Goal: Task Accomplishment & Management: Manage account settings

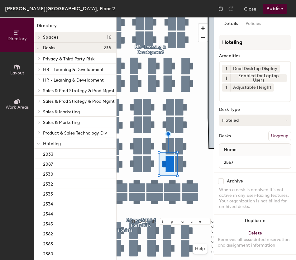
click at [261, 122] on button "Hoteled" at bounding box center [255, 120] width 72 height 11
click at [258, 135] on div "Assigned Hot Hoteled" at bounding box center [255, 149] width 72 height 34
drag, startPoint x: 267, startPoint y: 123, endPoint x: 265, endPoint y: 131, distance: 8.9
click at [267, 124] on button "Hoteled" at bounding box center [255, 120] width 72 height 11
click at [260, 144] on div "Assigned" at bounding box center [251, 139] width 62 height 9
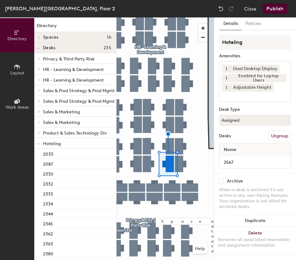
click at [275, 139] on button "Ungroup" at bounding box center [280, 136] width 23 height 11
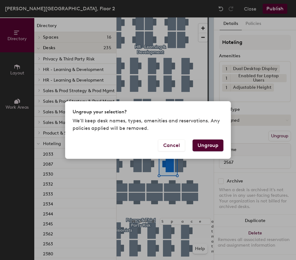
click at [214, 145] on button "Ungroup" at bounding box center [208, 146] width 31 height 12
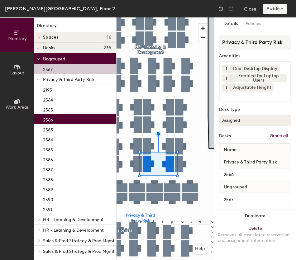
click at [276, 138] on button "Group all" at bounding box center [279, 136] width 24 height 11
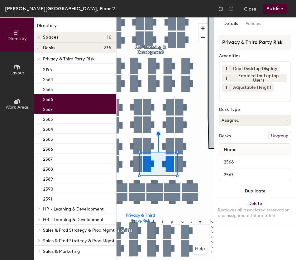
click at [274, 9] on button "Publish" at bounding box center [275, 9] width 25 height 10
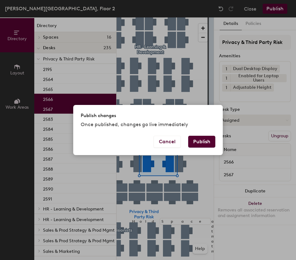
drag, startPoint x: 206, startPoint y: 143, endPoint x: 200, endPoint y: 157, distance: 14.8
click at [206, 145] on button "Publish" at bounding box center [201, 142] width 27 height 12
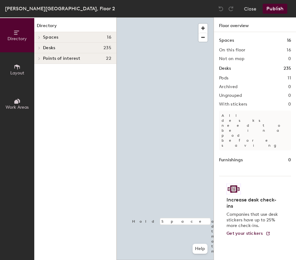
click at [192, 17] on div at bounding box center [165, 17] width 97 height 0
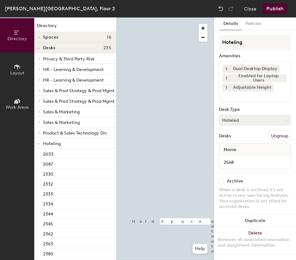
click at [243, 125] on button "Hoteled" at bounding box center [255, 120] width 72 height 11
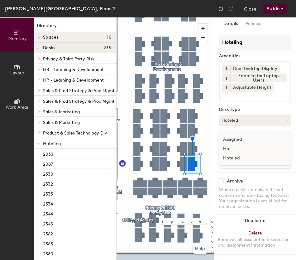
click at [253, 141] on div "Assigned" at bounding box center [251, 139] width 62 height 9
click at [254, 141] on div "Desks Ungroup" at bounding box center [255, 136] width 72 height 11
drag, startPoint x: 254, startPoint y: 141, endPoint x: 280, endPoint y: 136, distance: 25.8
click at [280, 136] on button "Ungroup" at bounding box center [280, 136] width 23 height 11
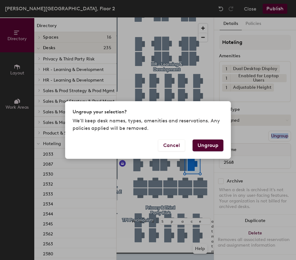
click at [213, 146] on button "Ungroup" at bounding box center [208, 146] width 31 height 12
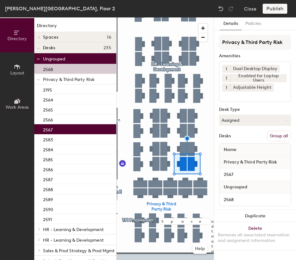
click at [271, 136] on button "Group all" at bounding box center [279, 136] width 24 height 11
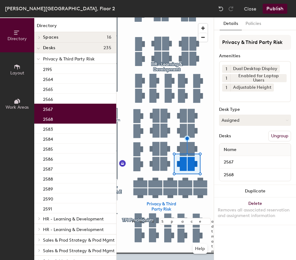
click at [278, 6] on button "Publish" at bounding box center [275, 9] width 25 height 10
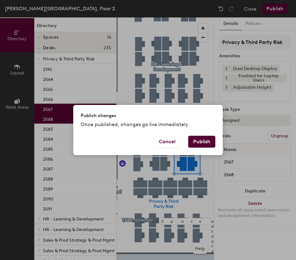
click at [204, 139] on button "Publish" at bounding box center [201, 142] width 27 height 12
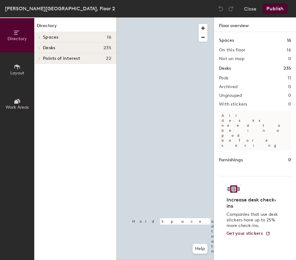
click at [183, 17] on div at bounding box center [165, 17] width 97 height 0
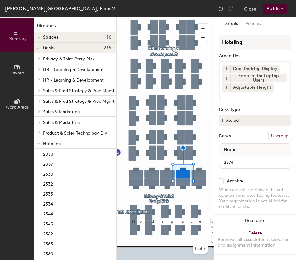
click at [249, 122] on button "Hoteled" at bounding box center [255, 120] width 72 height 11
click at [247, 136] on div "Assigned" at bounding box center [251, 139] width 62 height 9
click at [273, 132] on button "Ungroup" at bounding box center [280, 136] width 23 height 11
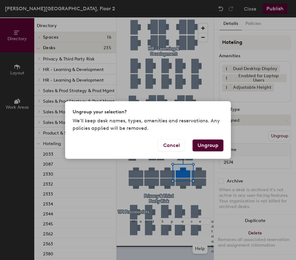
click at [209, 148] on button "Ungroup" at bounding box center [208, 146] width 31 height 12
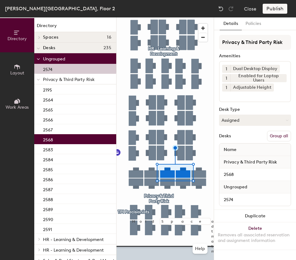
click at [275, 137] on button "Group all" at bounding box center [279, 136] width 24 height 11
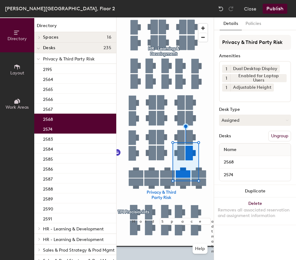
click at [273, 10] on button "Publish" at bounding box center [275, 9] width 25 height 10
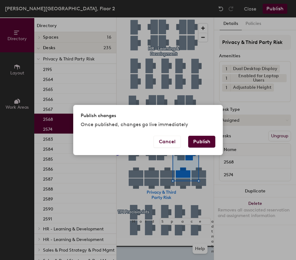
click at [199, 145] on button "Publish" at bounding box center [201, 142] width 27 height 12
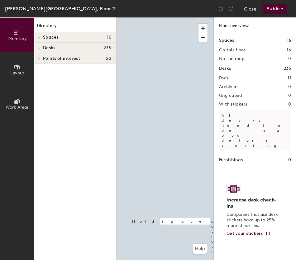
click at [186, 17] on div at bounding box center [165, 17] width 97 height 0
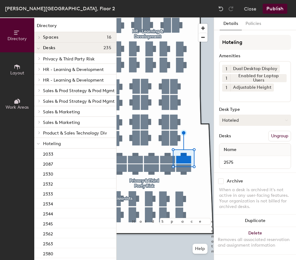
drag, startPoint x: 254, startPoint y: 123, endPoint x: 254, endPoint y: 126, distance: 3.1
click at [254, 122] on button "Hoteled" at bounding box center [255, 120] width 72 height 11
click at [251, 135] on div "Assigned Hot Hoteled" at bounding box center [255, 149] width 72 height 34
click at [252, 123] on button "Hoteled" at bounding box center [255, 120] width 72 height 11
click at [250, 144] on div "Assigned" at bounding box center [251, 139] width 62 height 9
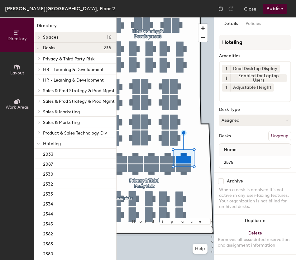
click at [274, 139] on button "Ungroup" at bounding box center [280, 136] width 23 height 11
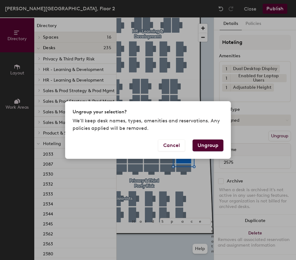
click at [207, 148] on button "Ungroup" at bounding box center [208, 146] width 31 height 12
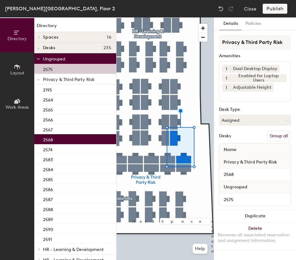
click at [278, 138] on button "Group all" at bounding box center [279, 136] width 24 height 11
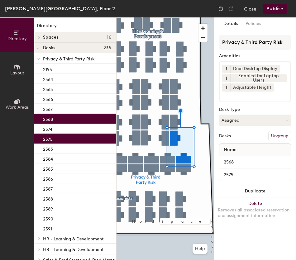
click at [272, 10] on button "Publish" at bounding box center [275, 9] width 25 height 10
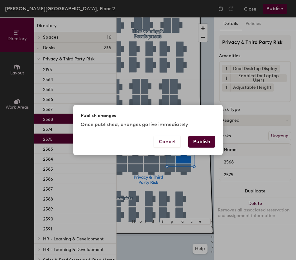
click at [212, 134] on div "Publish changes Once published, changes go live immediately" at bounding box center [148, 120] width 150 height 31
click at [210, 138] on button "Publish" at bounding box center [201, 142] width 27 height 12
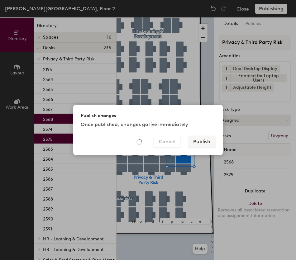
click at [193, 157] on div "Publish changes Once published, changes go live immediately Cancel Publish" at bounding box center [148, 130] width 296 height 260
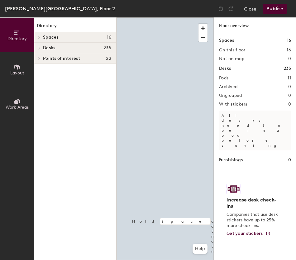
click at [90, 161] on div "Directory Layout Work Areas Directory Spaces 16 TBH2 - City Center Event Space …" at bounding box center [148, 138] width 296 height 243
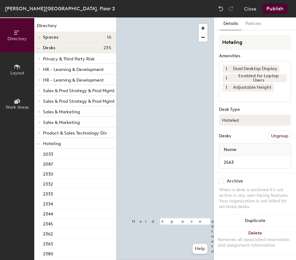
click at [243, 120] on button "Hoteled" at bounding box center [255, 120] width 72 height 11
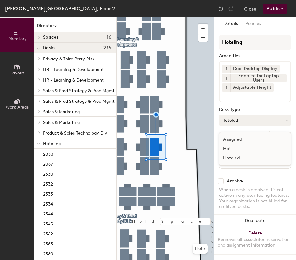
click at [238, 139] on div "Assigned" at bounding box center [251, 139] width 62 height 9
click at [277, 137] on button "Ungroup" at bounding box center [280, 136] width 23 height 11
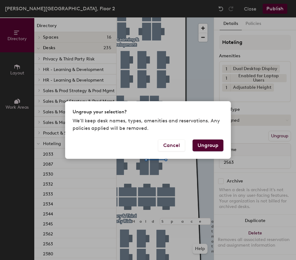
click at [207, 146] on button "Ungroup" at bounding box center [208, 146] width 31 height 12
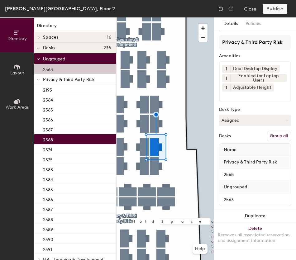
drag, startPoint x: 272, startPoint y: 138, endPoint x: 272, endPoint y: 128, distance: 10.0
click at [272, 137] on button "Group all" at bounding box center [279, 136] width 24 height 11
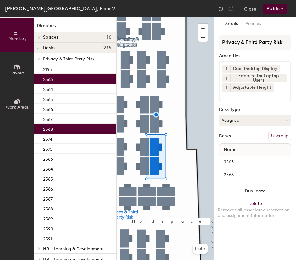
click at [276, 12] on button "Publish" at bounding box center [275, 9] width 25 height 10
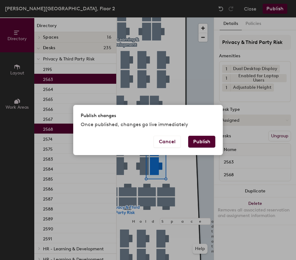
click at [197, 143] on button "Publish" at bounding box center [201, 142] width 27 height 12
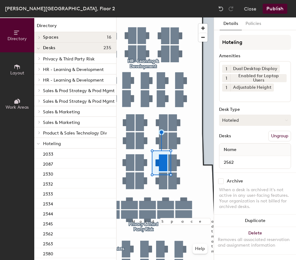
click at [243, 122] on button "Hoteled" at bounding box center [255, 120] width 72 height 11
click at [238, 138] on div "Assigned" at bounding box center [251, 139] width 62 height 9
click at [274, 132] on button "Ungroup" at bounding box center [280, 136] width 23 height 11
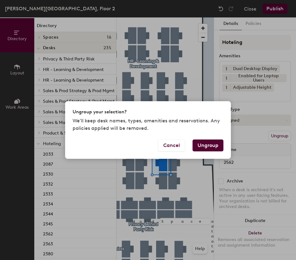
click at [212, 146] on button "Ungroup" at bounding box center [208, 146] width 31 height 12
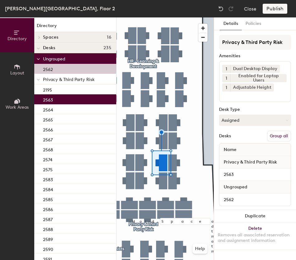
drag, startPoint x: 278, startPoint y: 139, endPoint x: 274, endPoint y: 114, distance: 24.9
click at [278, 138] on button "Group all" at bounding box center [279, 136] width 24 height 11
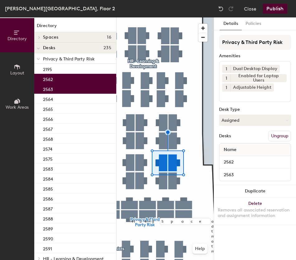
click at [278, 14] on div "Thomas B. Hagen Building, Floor 2 Close Publish" at bounding box center [148, 8] width 296 height 17
click at [275, 12] on button "Publish" at bounding box center [275, 9] width 25 height 10
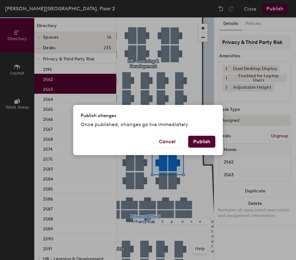
click at [205, 141] on button "Publish" at bounding box center [201, 142] width 27 height 12
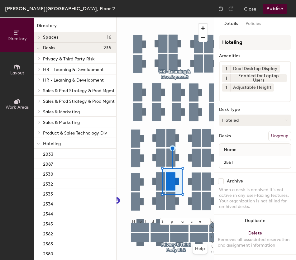
click at [251, 122] on button "Hoteled" at bounding box center [255, 120] width 72 height 11
click at [248, 140] on div "Assigned" at bounding box center [251, 139] width 62 height 9
click at [279, 137] on button "Ungroup" at bounding box center [280, 136] width 23 height 11
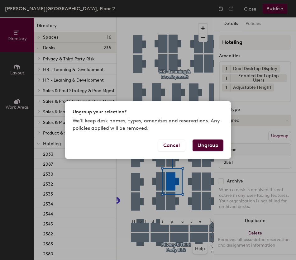
click at [212, 147] on button "Ungroup" at bounding box center [208, 146] width 31 height 12
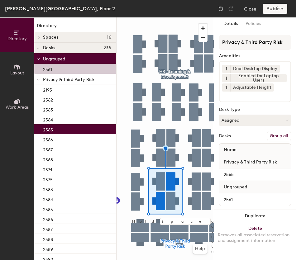
click at [280, 136] on button "Group all" at bounding box center [279, 136] width 24 height 11
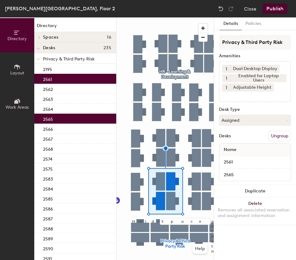
click at [276, 9] on button "Publish" at bounding box center [275, 9] width 25 height 10
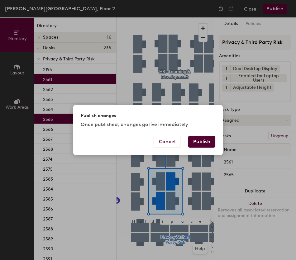
drag, startPoint x: 209, startPoint y: 141, endPoint x: 209, endPoint y: 146, distance: 5.0
click at [208, 141] on button "Publish" at bounding box center [201, 142] width 27 height 12
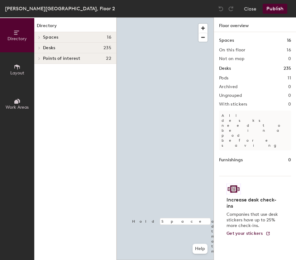
click at [175, 17] on div at bounding box center [165, 17] width 97 height 0
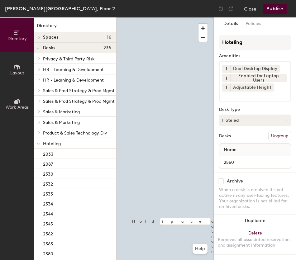
click at [253, 123] on button "Hoteled" at bounding box center [255, 120] width 72 height 11
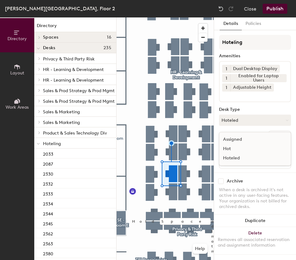
click at [247, 138] on div "Assigned" at bounding box center [251, 139] width 62 height 9
click at [275, 139] on button "Ungroup" at bounding box center [280, 136] width 23 height 11
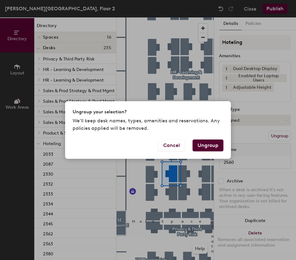
click at [202, 146] on button "Ungroup" at bounding box center [208, 146] width 31 height 12
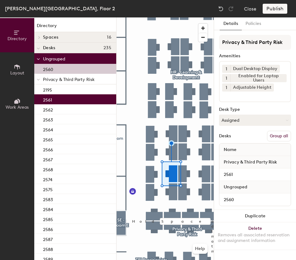
click at [278, 133] on button "Group all" at bounding box center [279, 136] width 24 height 11
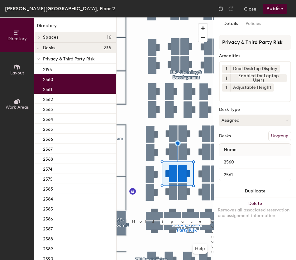
click at [278, 11] on button "Publish" at bounding box center [275, 9] width 25 height 10
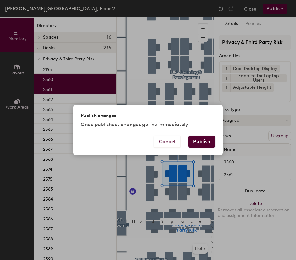
click at [207, 139] on button "Publish" at bounding box center [201, 142] width 27 height 12
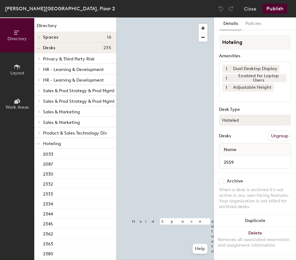
click at [240, 120] on button "Hoteled" at bounding box center [255, 120] width 72 height 11
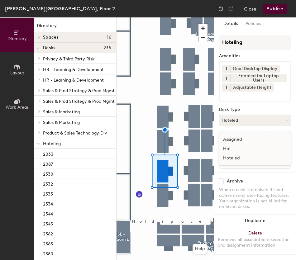
drag, startPoint x: 240, startPoint y: 135, endPoint x: 241, endPoint y: 139, distance: 3.5
click at [240, 136] on div "Assigned" at bounding box center [251, 139] width 62 height 9
click at [276, 135] on button "Ungroup" at bounding box center [280, 136] width 23 height 11
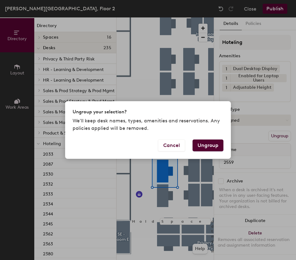
click at [213, 145] on button "Ungroup" at bounding box center [208, 146] width 31 height 12
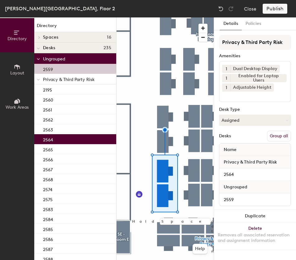
click at [277, 136] on button "Group all" at bounding box center [279, 136] width 24 height 11
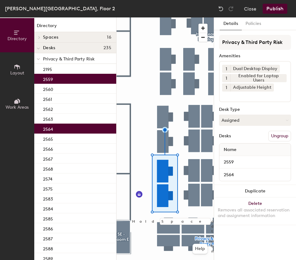
click at [274, 11] on button "Publish" at bounding box center [275, 9] width 25 height 10
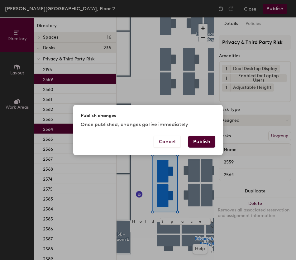
click at [201, 141] on button "Publish" at bounding box center [201, 142] width 27 height 12
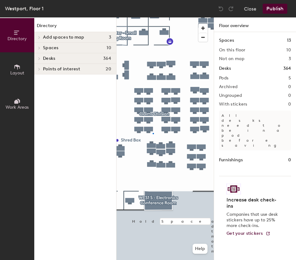
click at [153, 17] on div at bounding box center [165, 17] width 97 height 0
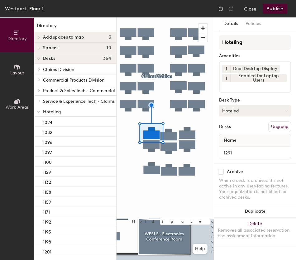
click at [243, 112] on button "Hoteled" at bounding box center [255, 110] width 72 height 11
click at [241, 128] on div "Assigned" at bounding box center [251, 130] width 62 height 9
click at [279, 125] on button "Ungroup" at bounding box center [280, 127] width 23 height 11
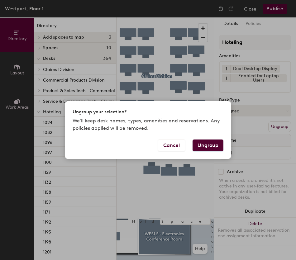
click at [212, 145] on button "Ungroup" at bounding box center [208, 146] width 31 height 12
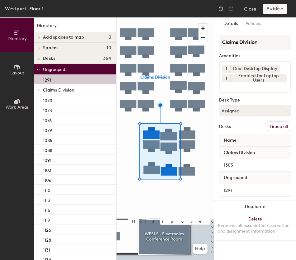
drag, startPoint x: 281, startPoint y: 128, endPoint x: 279, endPoint y: 101, distance: 26.9
click at [281, 128] on button "Group all" at bounding box center [279, 127] width 24 height 11
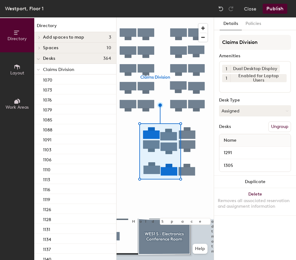
click at [276, 12] on button "Publish" at bounding box center [275, 9] width 25 height 10
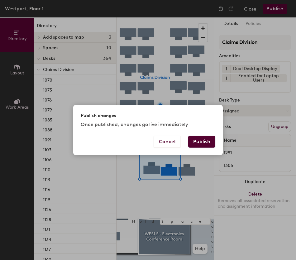
drag, startPoint x: 200, startPoint y: 148, endPoint x: 202, endPoint y: 144, distance: 4.1
click at [200, 147] on button "Publish" at bounding box center [201, 142] width 27 height 12
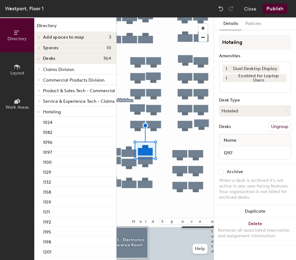
click at [238, 115] on button "Hoteled" at bounding box center [255, 110] width 72 height 11
click at [248, 132] on div "Assigned" at bounding box center [251, 130] width 62 height 9
drag, startPoint x: 288, startPoint y: 130, endPoint x: 284, endPoint y: 129, distance: 3.8
click at [287, 130] on button "Ungroup" at bounding box center [280, 127] width 23 height 11
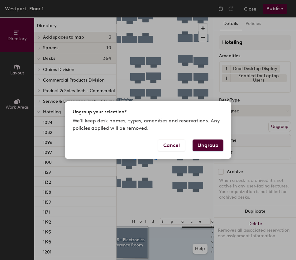
click at [212, 148] on button "Ungroup" at bounding box center [208, 146] width 31 height 12
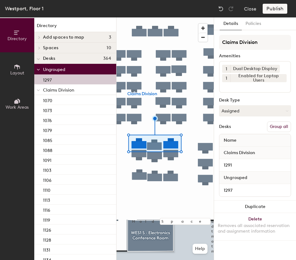
click at [276, 128] on button "Group all" at bounding box center [279, 127] width 24 height 11
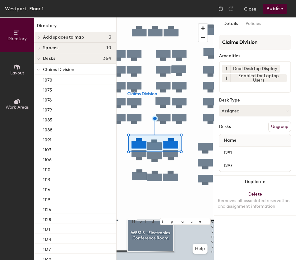
click at [270, 11] on button "Publish" at bounding box center [275, 9] width 25 height 10
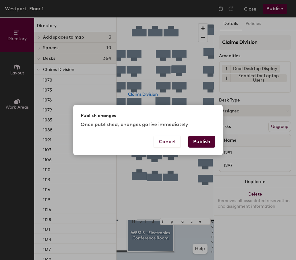
click at [199, 139] on button "Publish" at bounding box center [201, 142] width 27 height 12
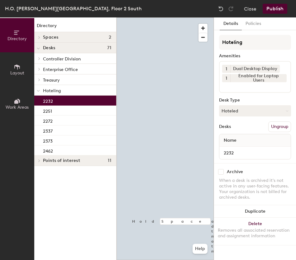
click at [238, 117] on div "Hoteling Amenities 1 Dual Desktop Display 1 Enabled for Laptop Users Desk Type …" at bounding box center [255, 99] width 72 height 129
click at [246, 112] on button "Hoteled" at bounding box center [255, 110] width 72 height 11
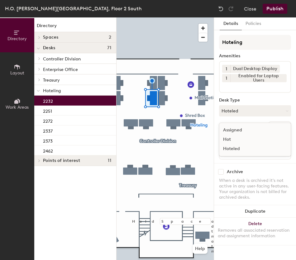
drag, startPoint x: 247, startPoint y: 129, endPoint x: 264, endPoint y: 131, distance: 16.6
click at [247, 130] on div "Assigned" at bounding box center [251, 130] width 62 height 9
click at [283, 128] on button "Ungroup" at bounding box center [280, 127] width 23 height 11
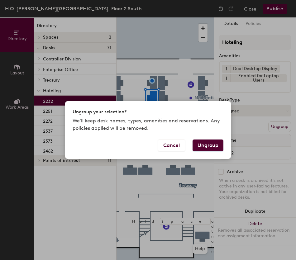
click at [209, 143] on button "Ungroup" at bounding box center [208, 146] width 31 height 12
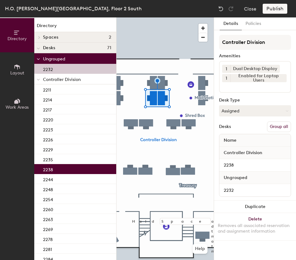
click at [277, 128] on button "Group all" at bounding box center [279, 127] width 24 height 11
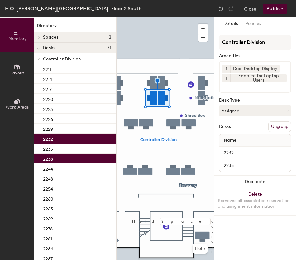
click at [271, 8] on button "Publish" at bounding box center [275, 9] width 25 height 10
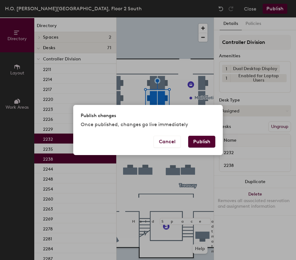
drag, startPoint x: 201, startPoint y: 145, endPoint x: 201, endPoint y: 148, distance: 3.5
click at [201, 146] on button "Publish" at bounding box center [201, 142] width 27 height 12
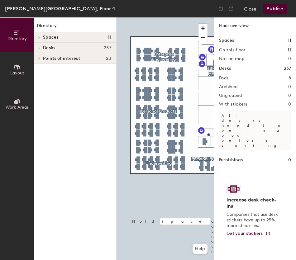
click at [177, 17] on div at bounding box center [165, 17] width 97 height 0
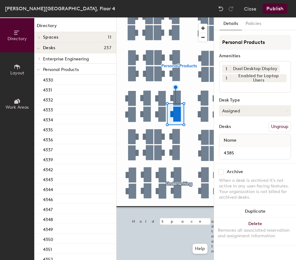
click at [251, 114] on button "Assigned" at bounding box center [255, 110] width 72 height 11
click at [251, 150] on div "Hoteled" at bounding box center [251, 148] width 62 height 9
click at [280, 129] on button "Ungroup" at bounding box center [280, 127] width 23 height 11
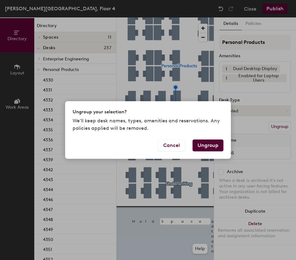
click at [211, 145] on button "Ungroup" at bounding box center [208, 146] width 31 height 12
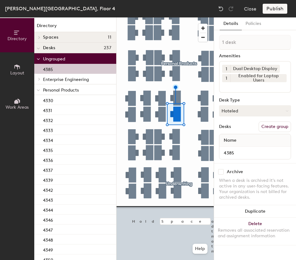
click at [37, 90] on icon at bounding box center [38, 90] width 3 height 2
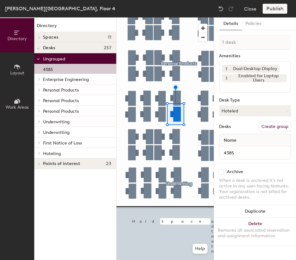
click at [38, 154] on icon at bounding box center [39, 153] width 2 height 3
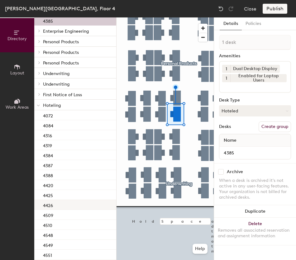
scroll to position [62, 0]
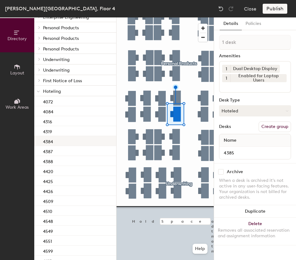
click at [68, 142] on div "4384" at bounding box center [75, 141] width 82 height 10
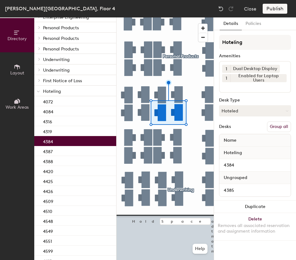
click at [275, 129] on button "Group all" at bounding box center [279, 127] width 24 height 11
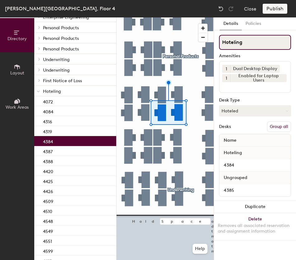
scroll to position [42, 0]
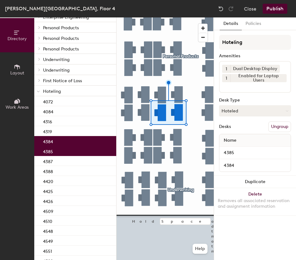
click at [271, 9] on button "Publish" at bounding box center [275, 9] width 25 height 10
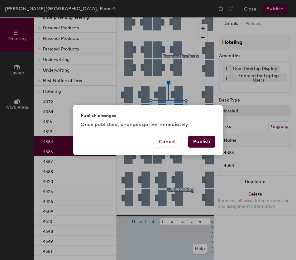
click at [198, 145] on button "Publish" at bounding box center [201, 142] width 27 height 12
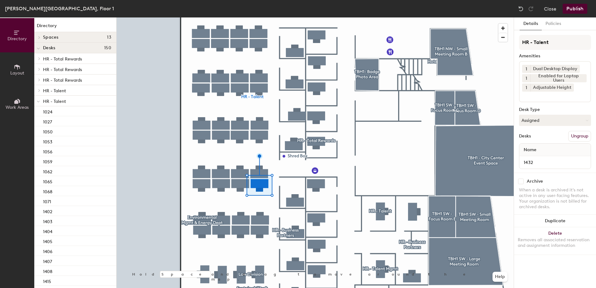
click at [543, 125] on button "Assigned" at bounding box center [555, 120] width 72 height 11
click at [538, 159] on div "Hoteled" at bounding box center [551, 158] width 62 height 9
click at [577, 139] on button "Ungroup" at bounding box center [580, 136] width 23 height 11
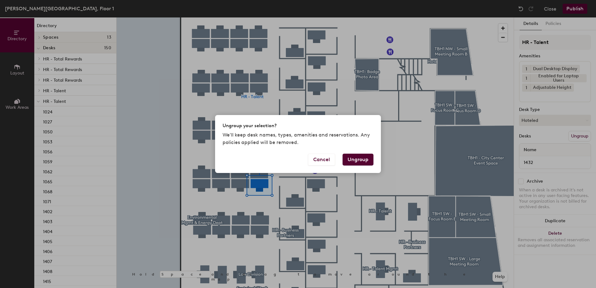
click at [361, 160] on button "Ungroup" at bounding box center [358, 160] width 31 height 12
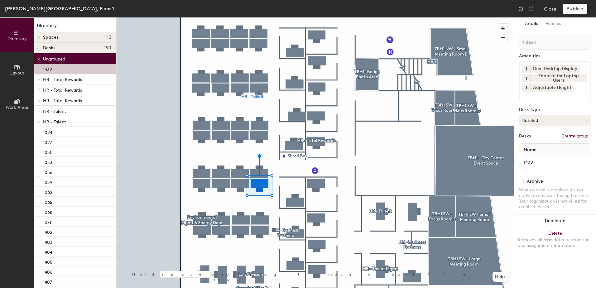
click at [39, 122] on icon at bounding box center [38, 122] width 3 height 2
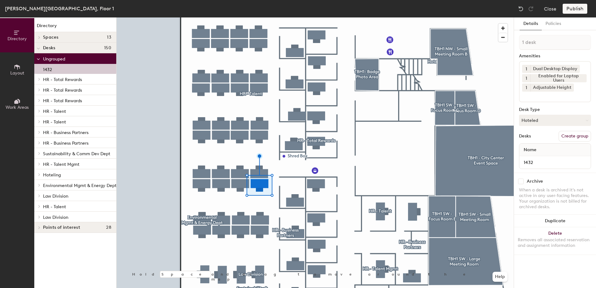
click at [39, 178] on div at bounding box center [38, 174] width 8 height 10
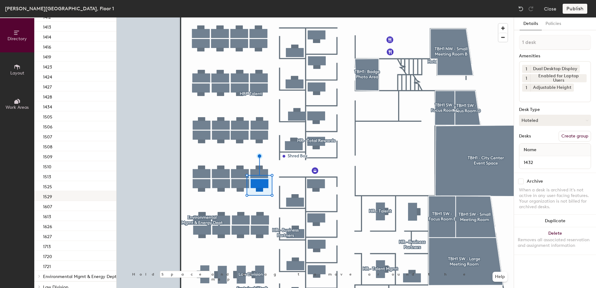
scroll to position [94, 0]
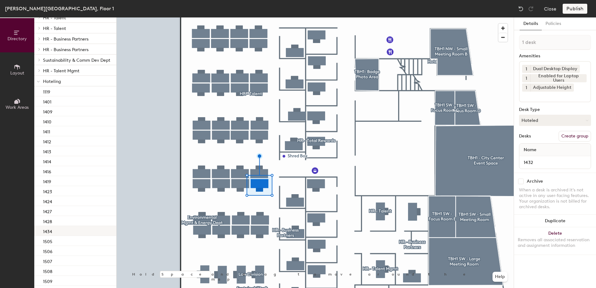
click at [66, 230] on div "1434" at bounding box center [75, 231] width 82 height 10
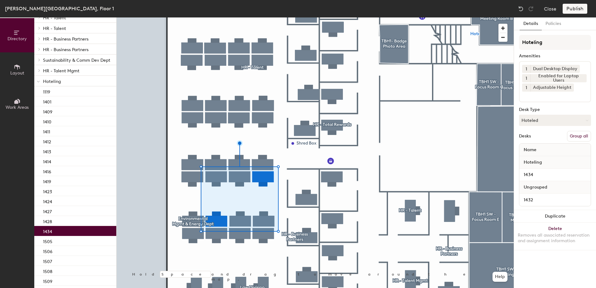
click at [582, 138] on button "Group all" at bounding box center [579, 136] width 24 height 11
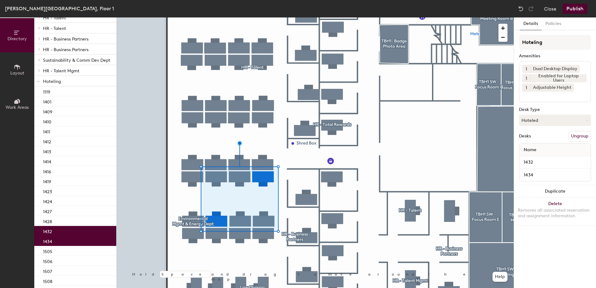
click at [569, 9] on button "Publish" at bounding box center [575, 9] width 25 height 10
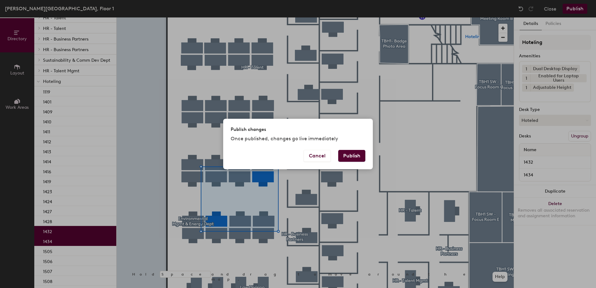
click at [349, 155] on button "Publish" at bounding box center [351, 156] width 27 height 12
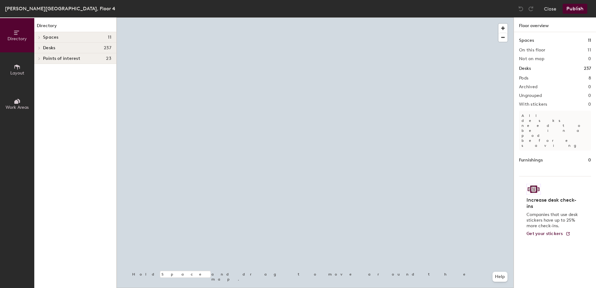
click at [260, 17] on div at bounding box center [315, 17] width 397 height 0
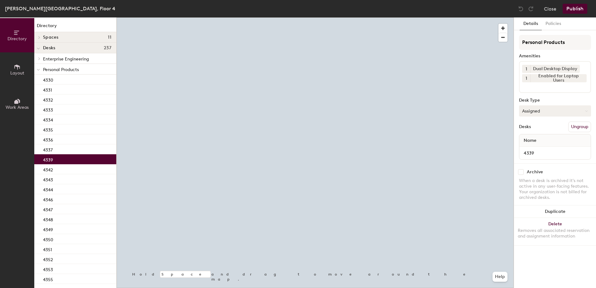
click at [540, 113] on button "Assigned" at bounding box center [555, 110] width 72 height 11
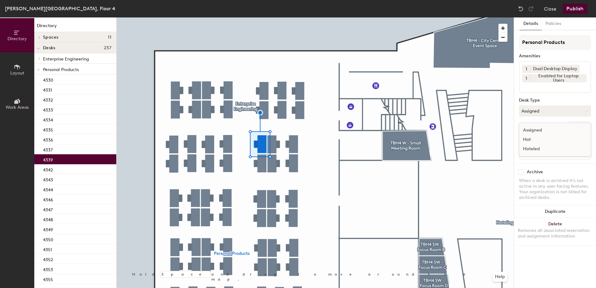
drag, startPoint x: 550, startPoint y: 151, endPoint x: 562, endPoint y: 145, distance: 13.8
click at [550, 151] on div "Hoteled" at bounding box center [551, 148] width 62 height 9
click at [576, 124] on button "Ungroup" at bounding box center [580, 127] width 23 height 11
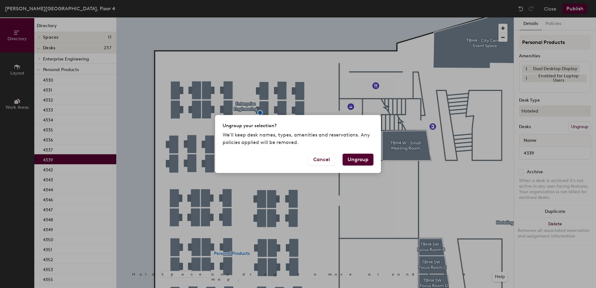
click at [354, 159] on button "Ungroup" at bounding box center [358, 160] width 31 height 12
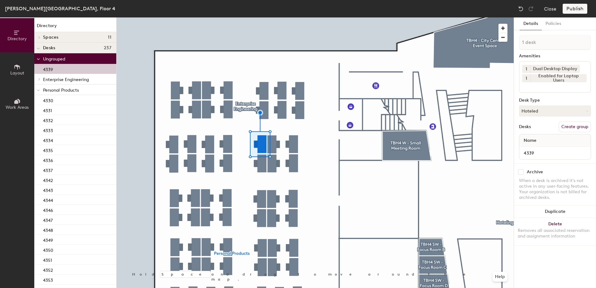
click at [37, 89] on span at bounding box center [38, 90] width 3 height 5
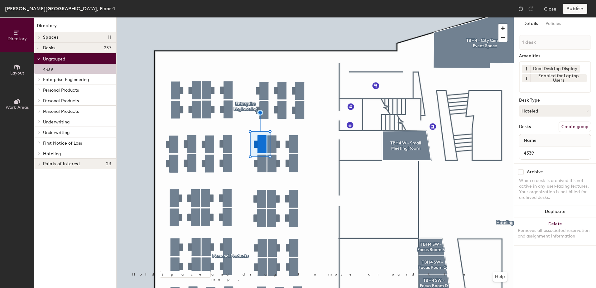
click at [37, 153] on span at bounding box center [38, 153] width 5 height 3
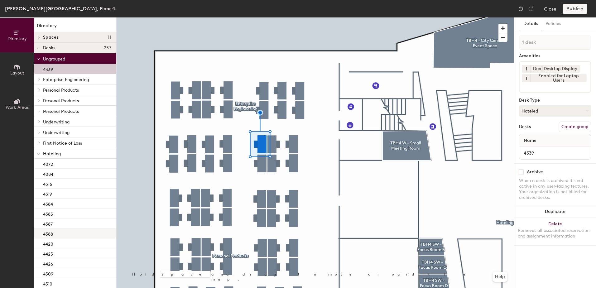
click at [66, 230] on div "4388" at bounding box center [75, 234] width 82 height 10
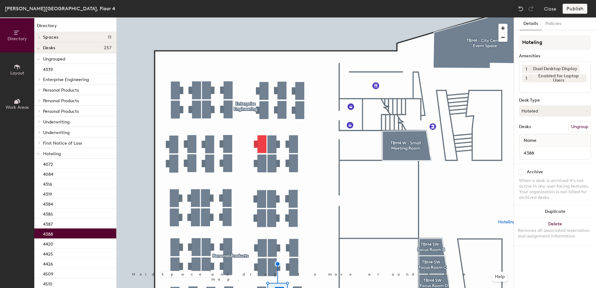
scroll to position [146, 0]
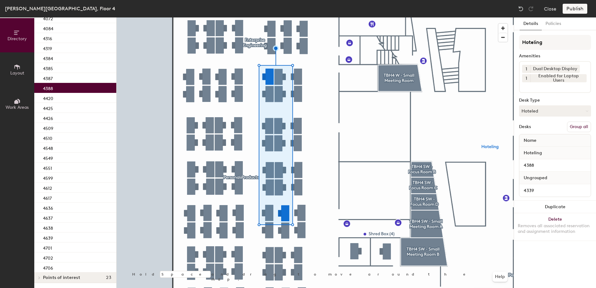
click at [578, 127] on button "Group all" at bounding box center [579, 127] width 24 height 11
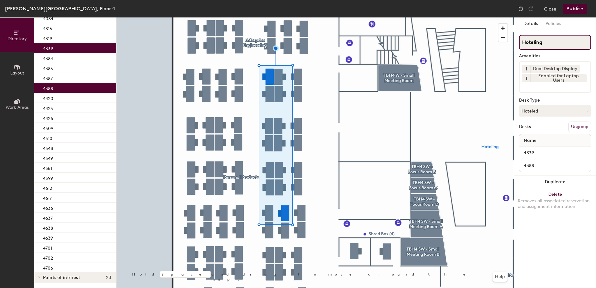
scroll to position [125, 0]
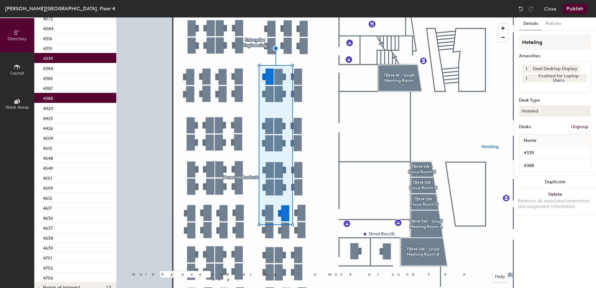
click at [577, 8] on button "Publish" at bounding box center [575, 9] width 25 height 10
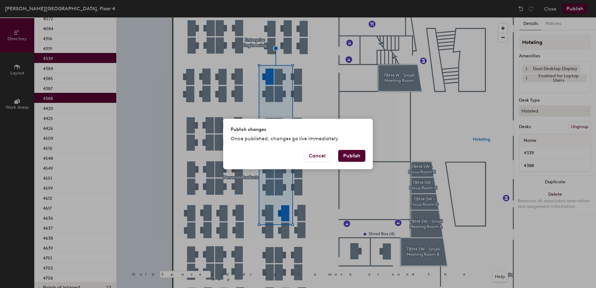
click at [353, 156] on button "Publish" at bounding box center [351, 156] width 27 height 12
